Goal: Task Accomplishment & Management: Use online tool/utility

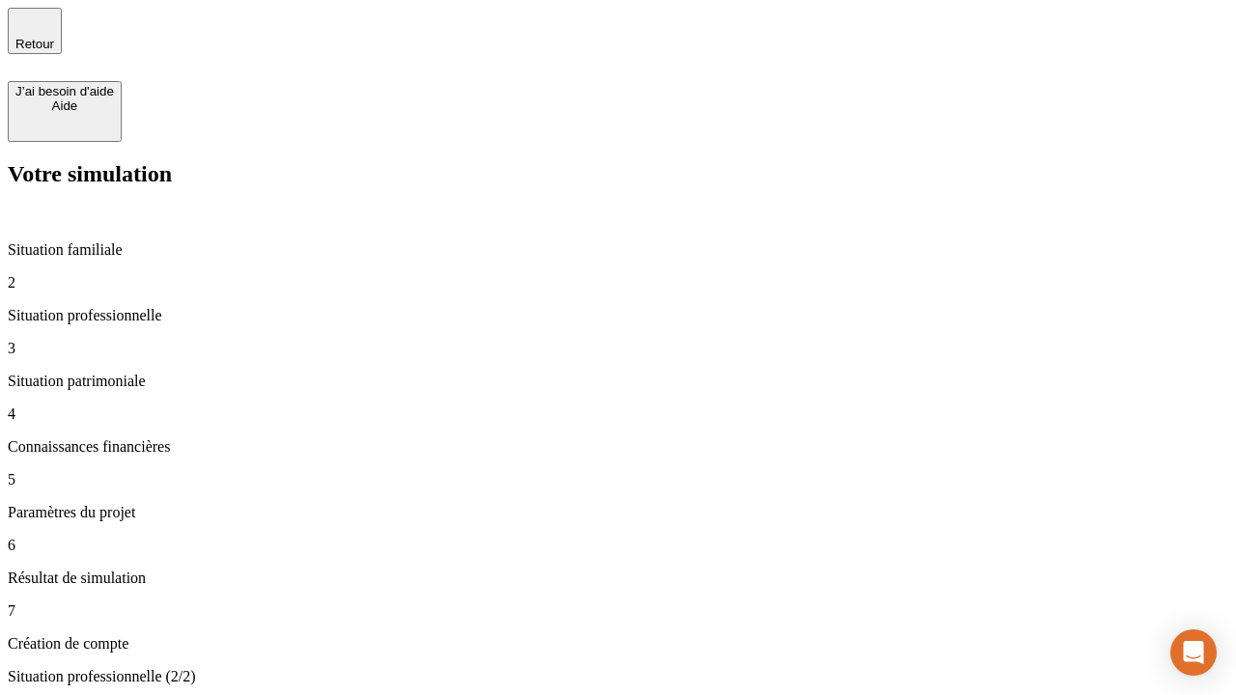
type input "30 000"
type input "40 000"
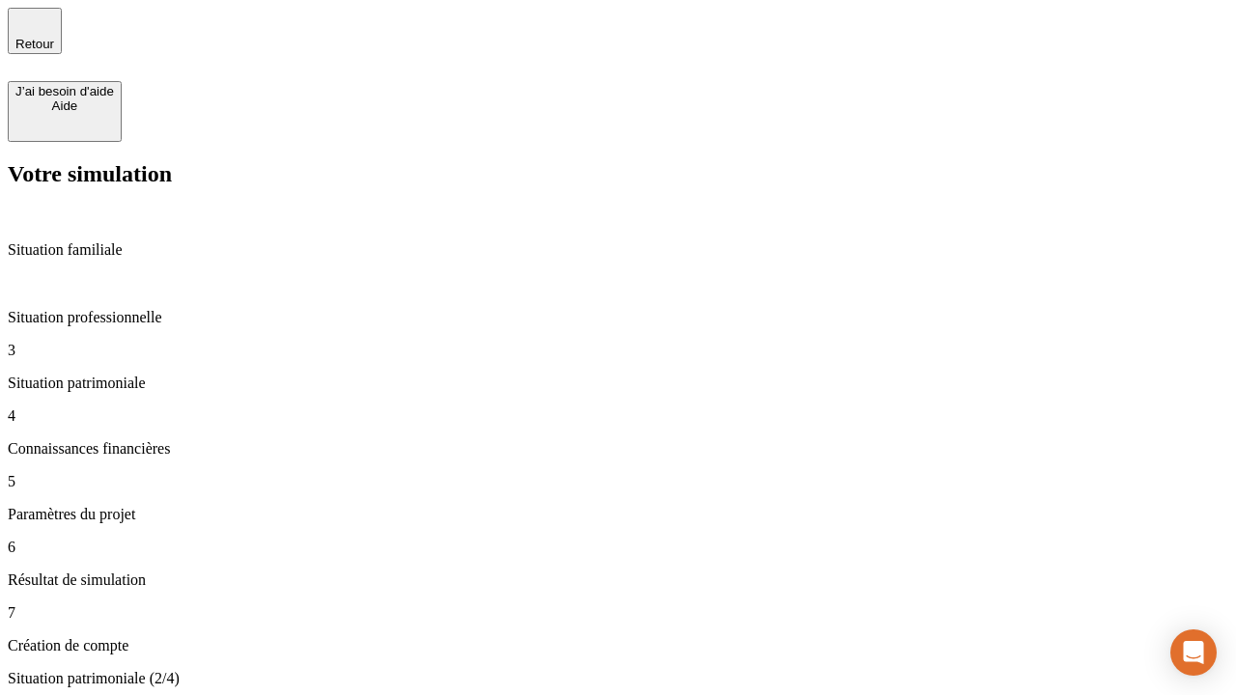
type input "1 100"
type input "20"
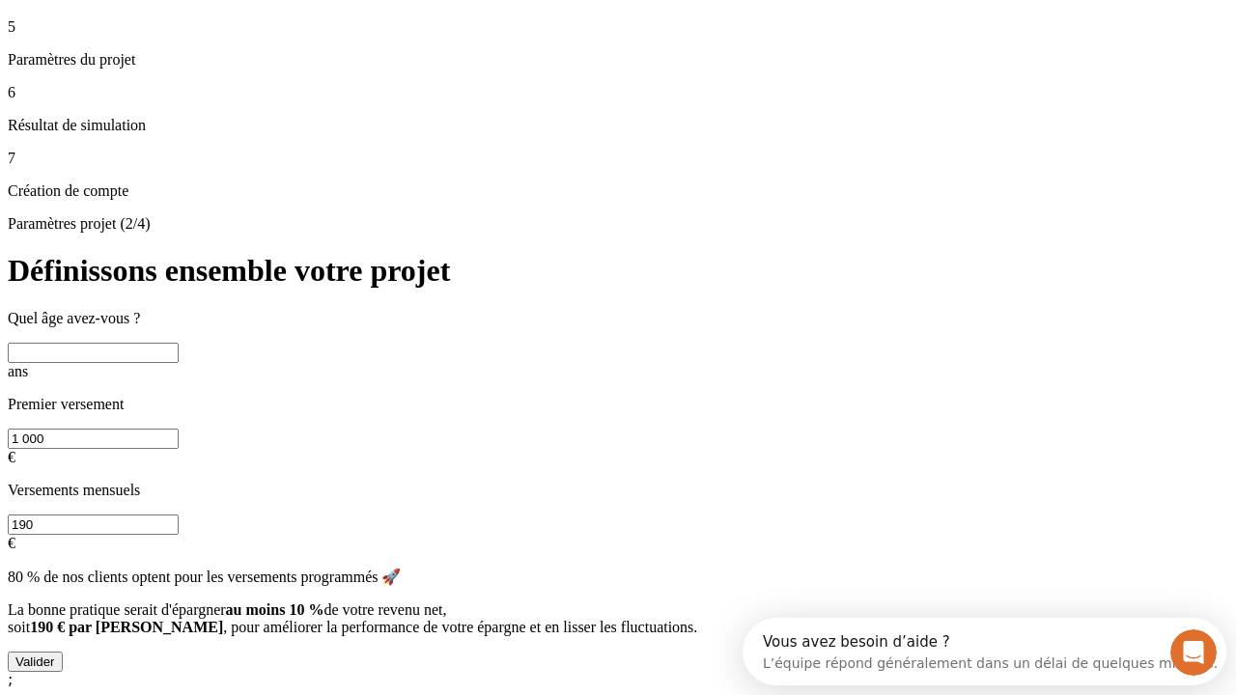
scroll to position [17, 0]
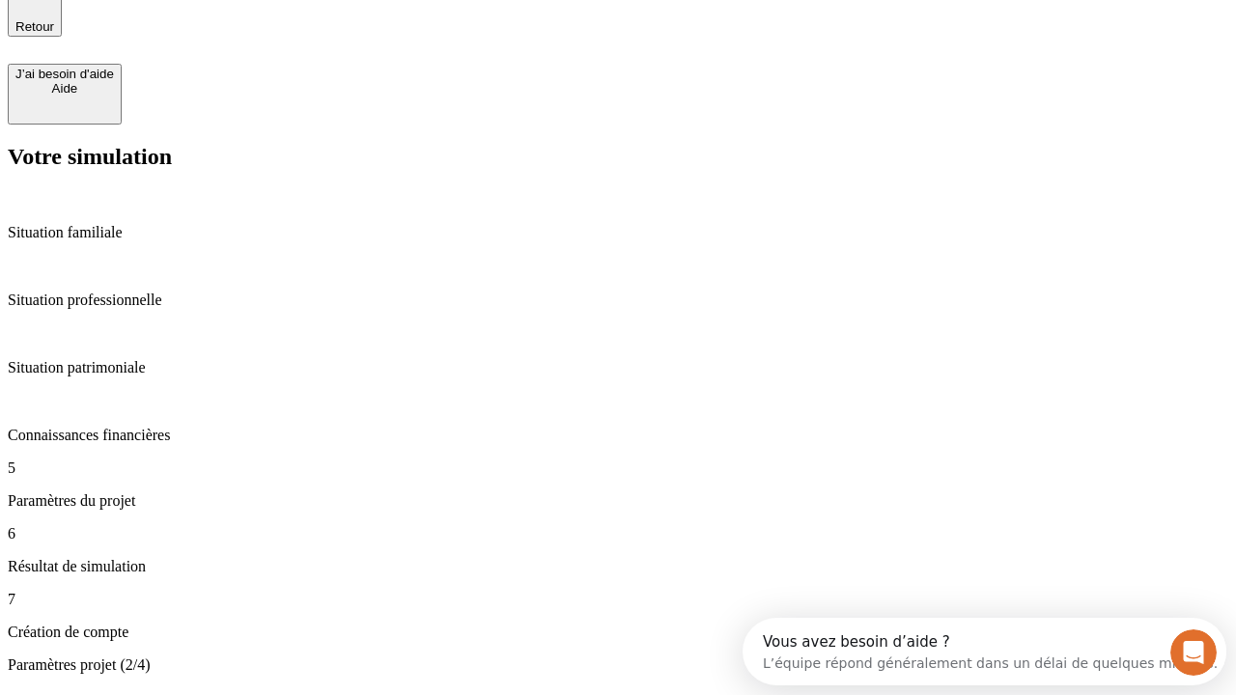
type input "40"
type input "50 000"
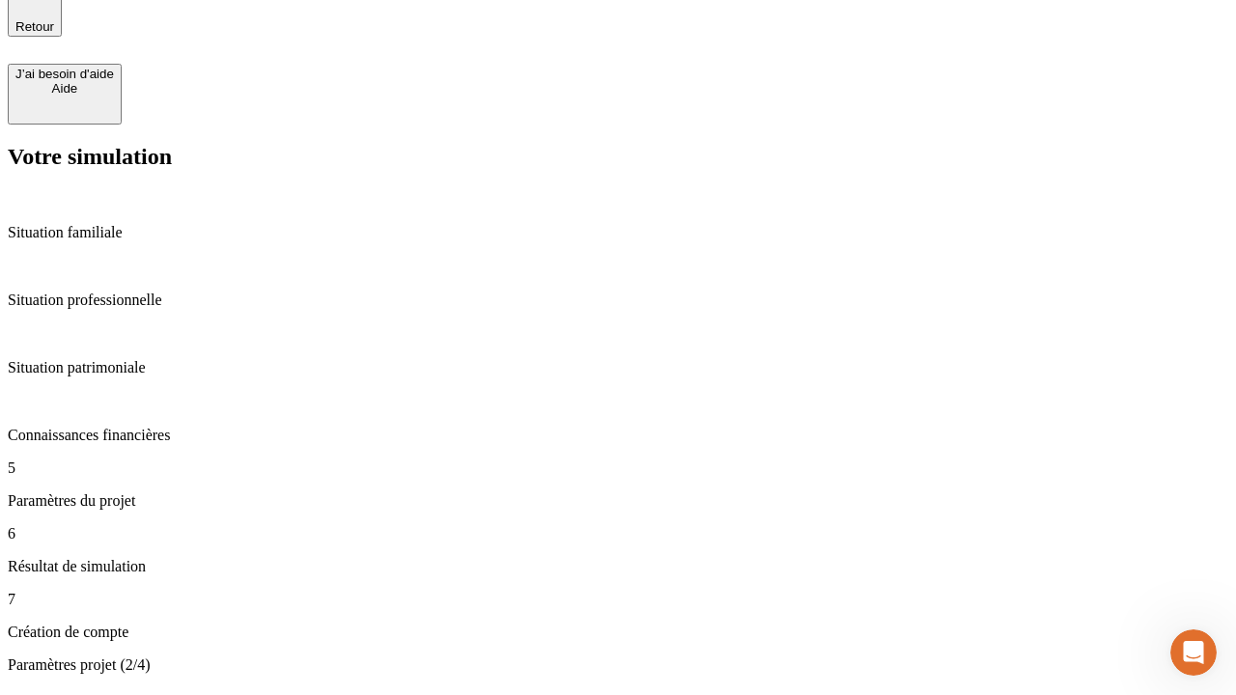
type input "640"
